Goal: Task Accomplishment & Management: Manage account settings

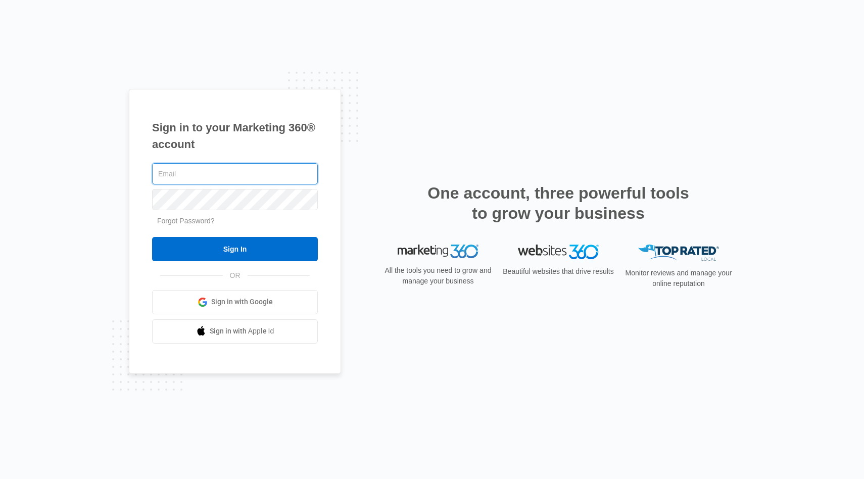
type input "[EMAIL_ADDRESS][DOMAIN_NAME]"
click at [235, 249] on input "Sign In" at bounding box center [235, 249] width 166 height 24
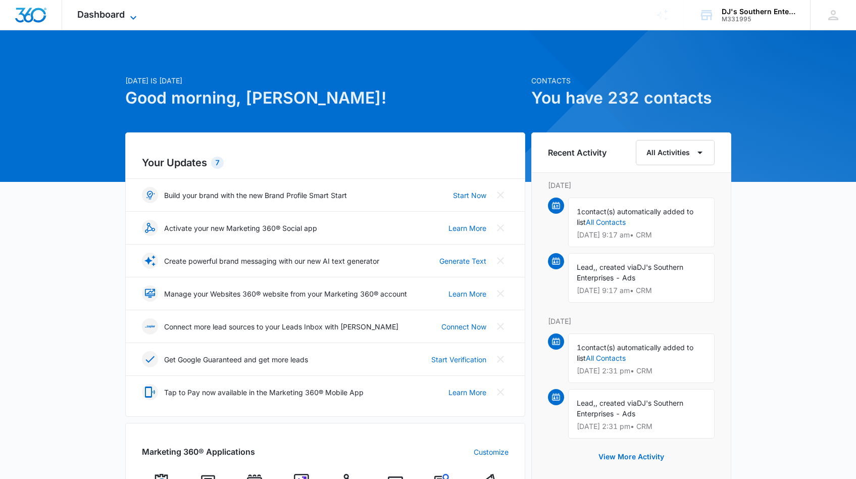
click at [132, 18] on icon at bounding box center [133, 18] width 6 height 4
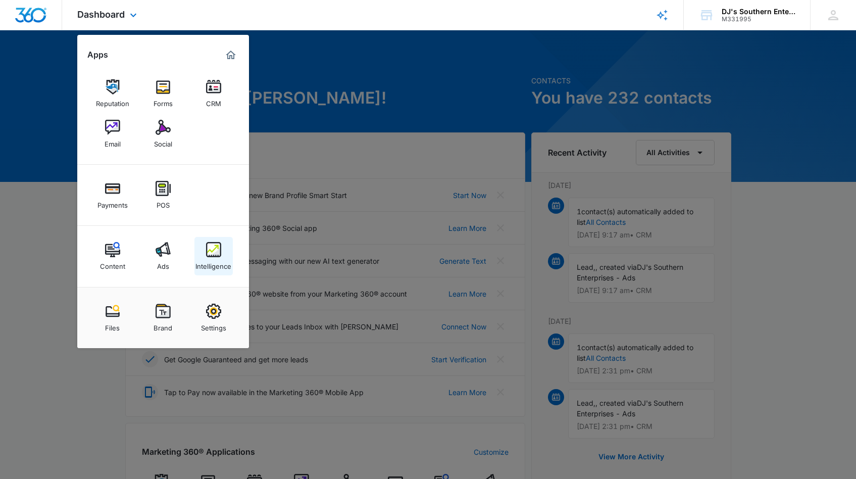
click at [209, 250] on img at bounding box center [213, 249] width 15 height 15
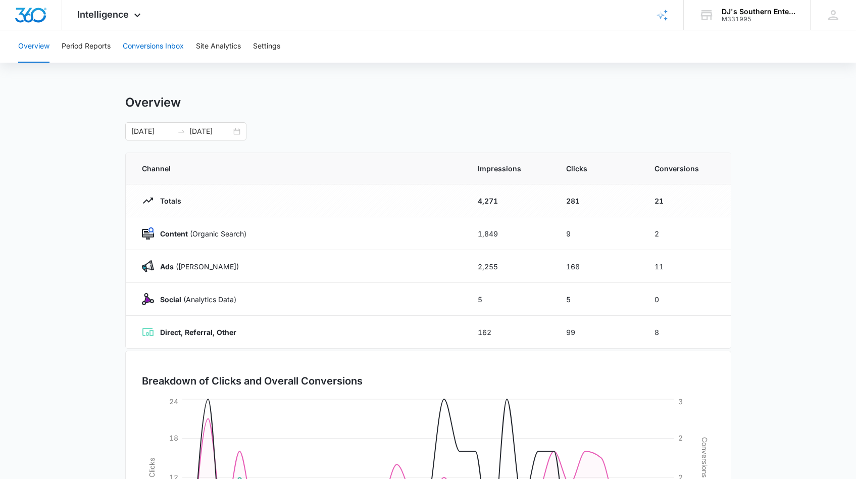
click at [156, 43] on button "Conversions Inbox" at bounding box center [153, 46] width 61 height 32
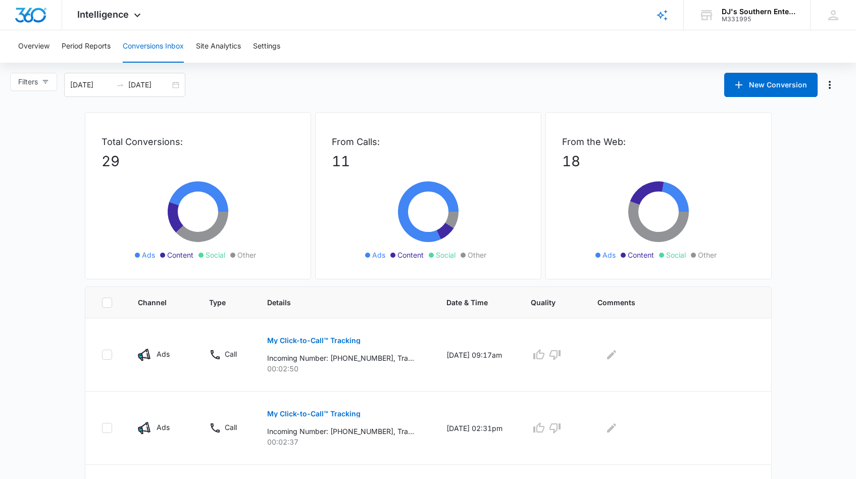
scroll to position [17, 0]
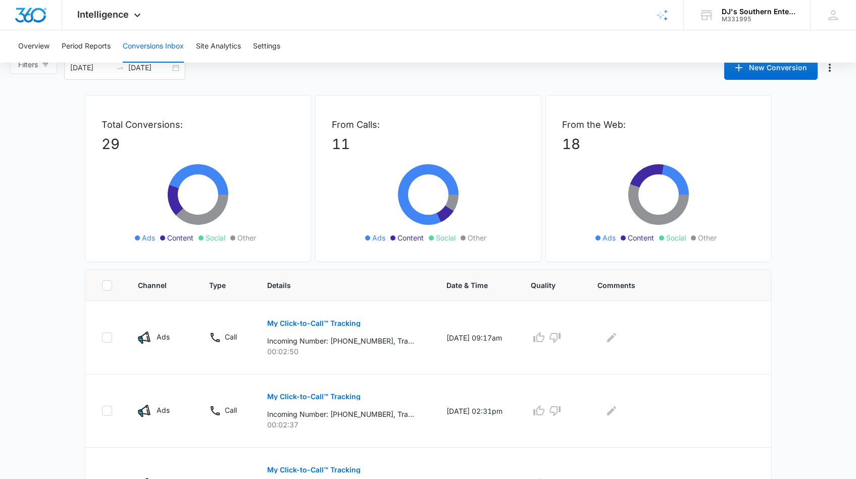
click at [385, 253] on div "From Calls: 11 Ads Content Social Other" at bounding box center [428, 178] width 226 height 167
click at [27, 46] on button "Overview" at bounding box center [33, 46] width 31 height 32
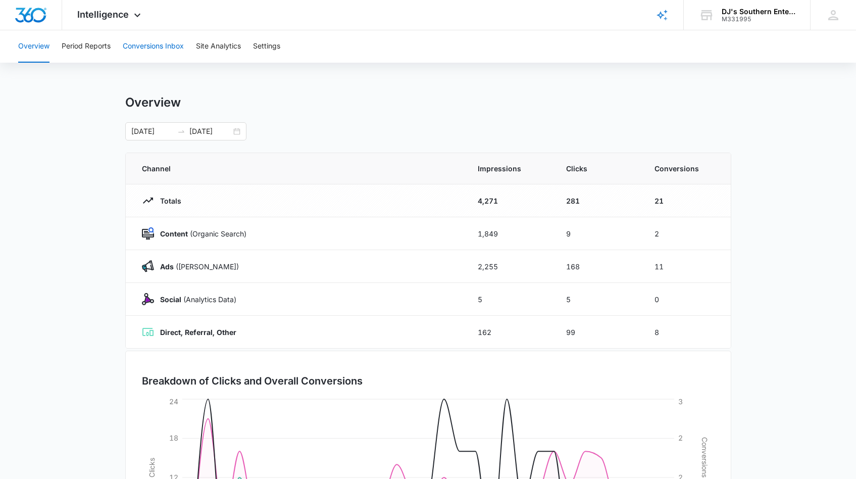
click at [161, 46] on button "Conversions Inbox" at bounding box center [153, 46] width 61 height 32
